Goal: Check status: Check status

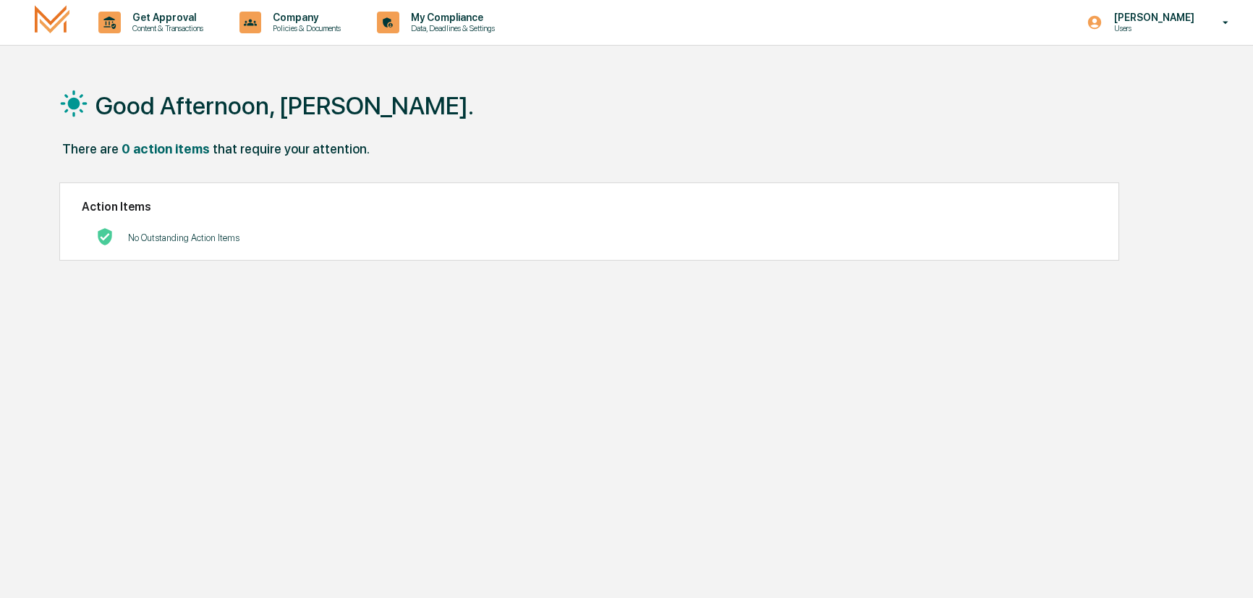
click at [281, 208] on h2 "Action Items" at bounding box center [589, 207] width 1015 height 14
click at [157, 17] on p "Get Approval" at bounding box center [166, 18] width 90 height 12
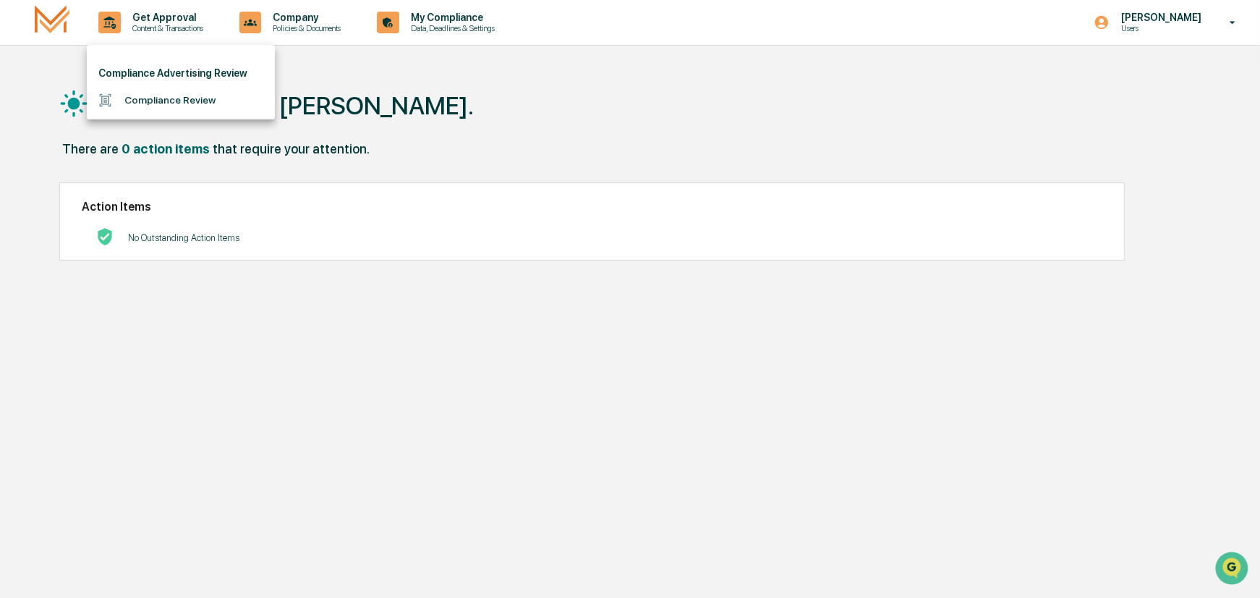
click at [157, 101] on li "Compliance Review" at bounding box center [181, 100] width 188 height 27
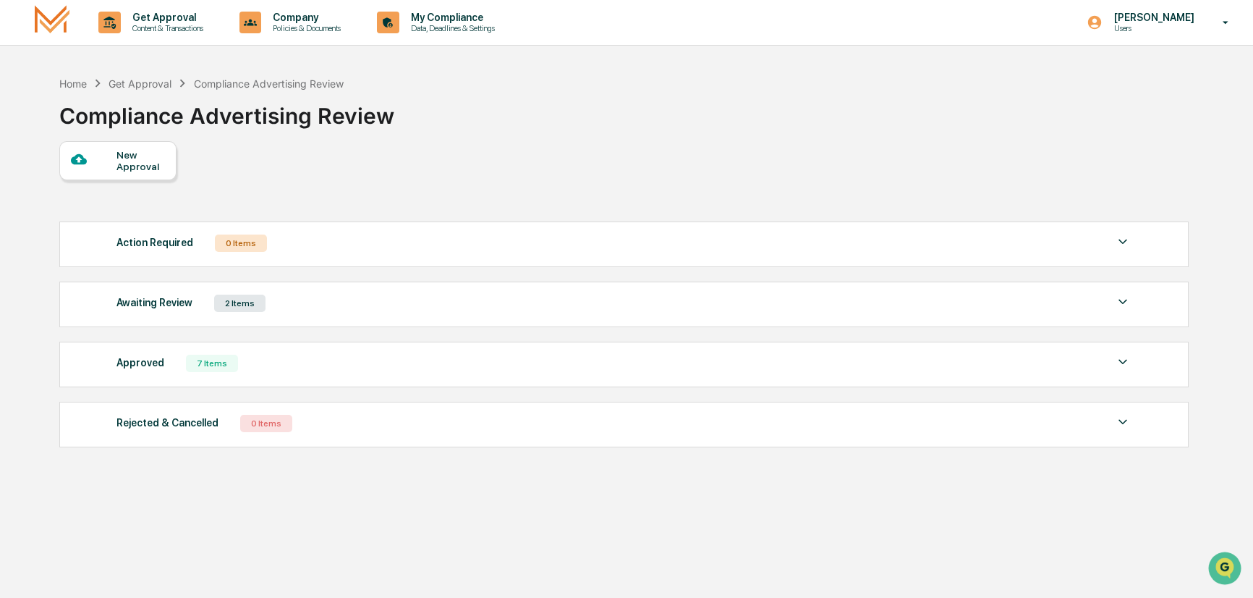
click at [231, 303] on div "2 Items" at bounding box center [239, 302] width 51 height 17
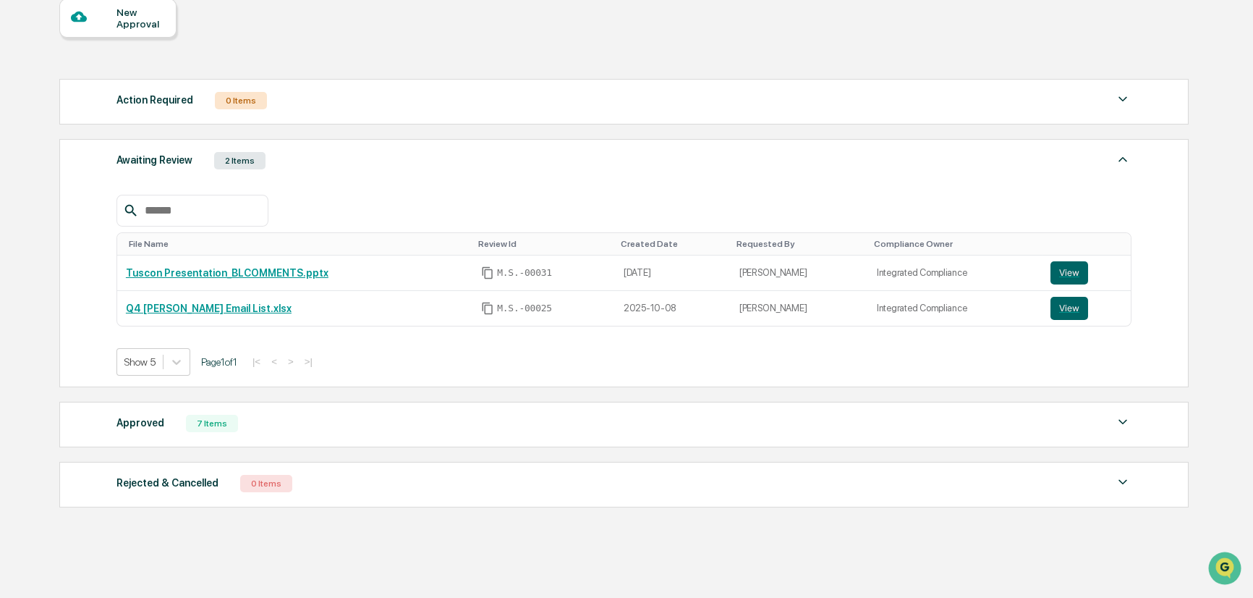
scroll to position [145, 0]
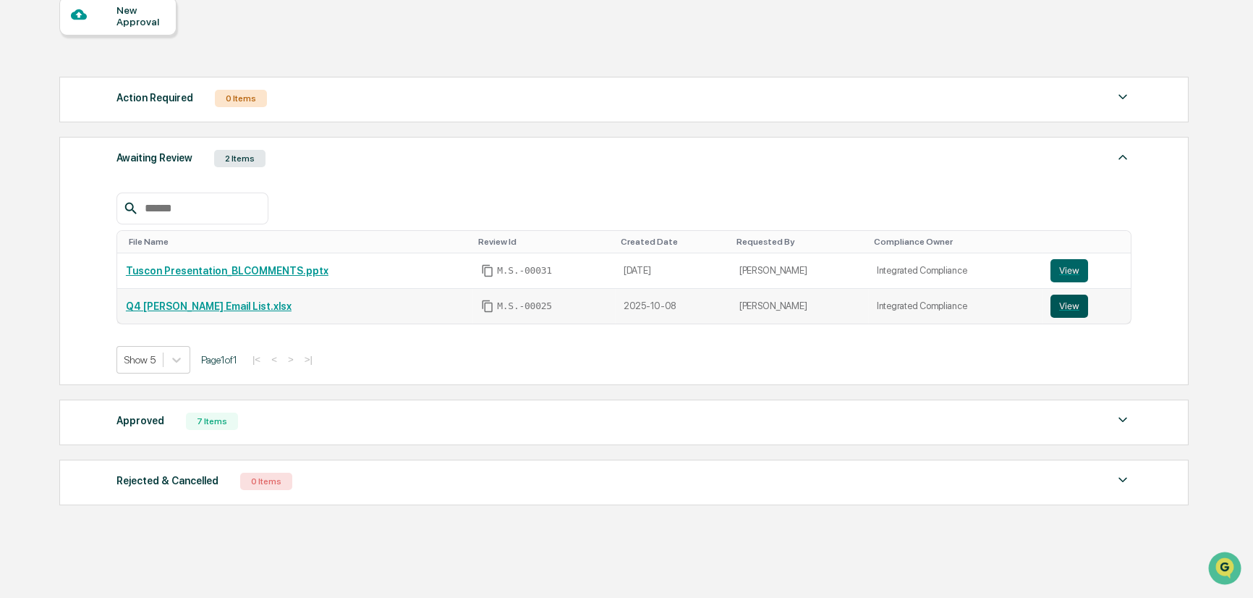
click at [1066, 303] on button "View" at bounding box center [1069, 305] width 38 height 23
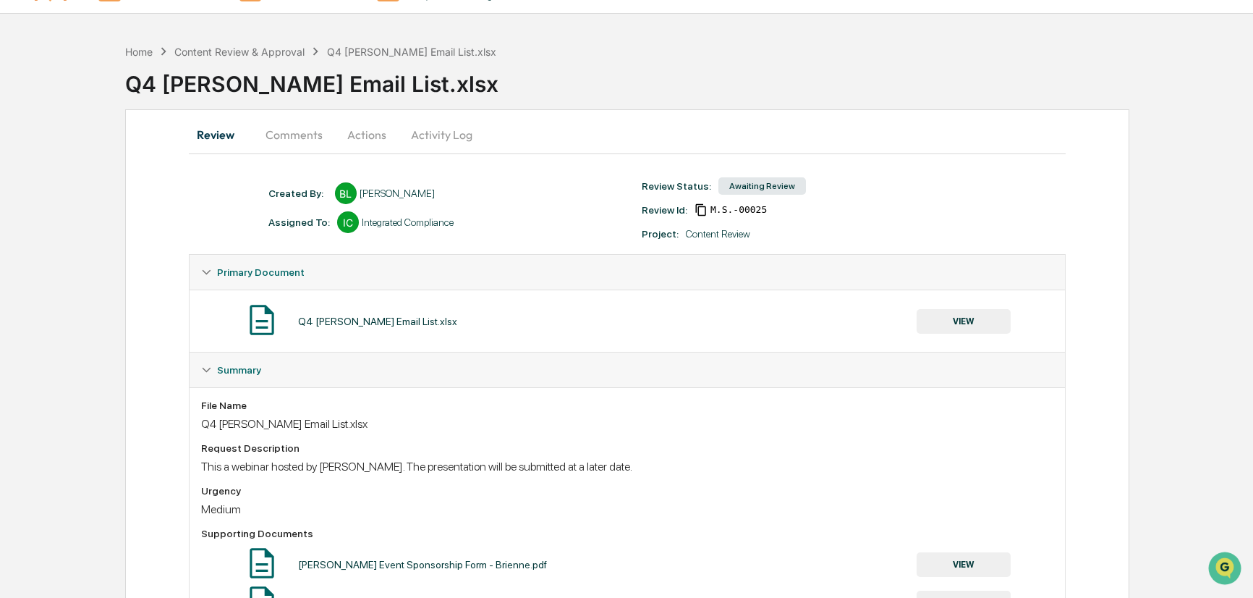
scroll to position [11, 0]
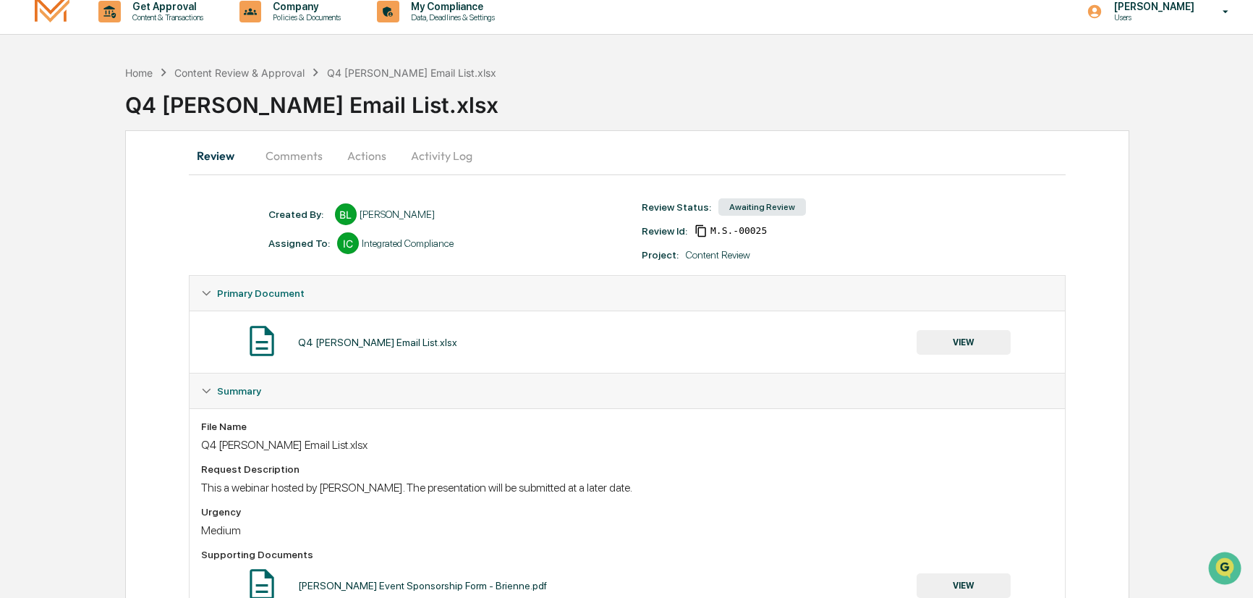
click at [434, 154] on button "Activity Log" at bounding box center [441, 155] width 85 height 35
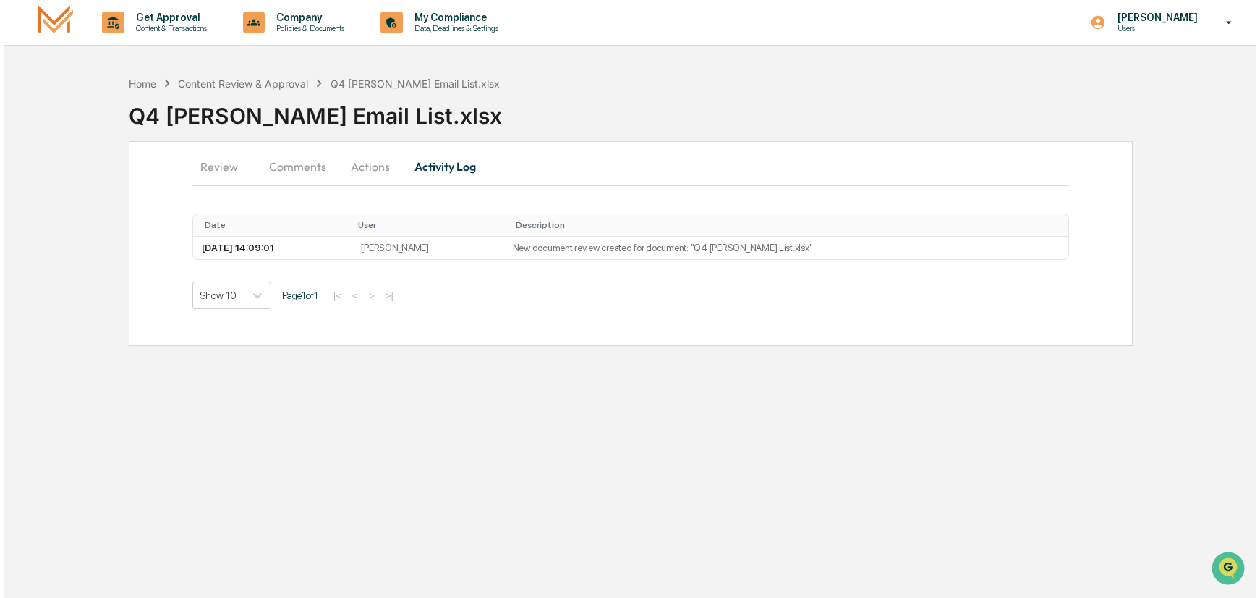
scroll to position [0, 0]
